Goal: Transaction & Acquisition: Download file/media

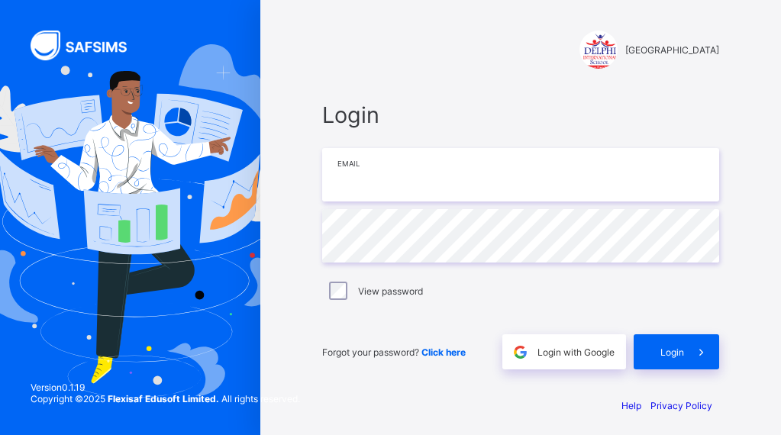
click at [342, 161] on input "email" at bounding box center [520, 174] width 397 height 53
type input "**********"
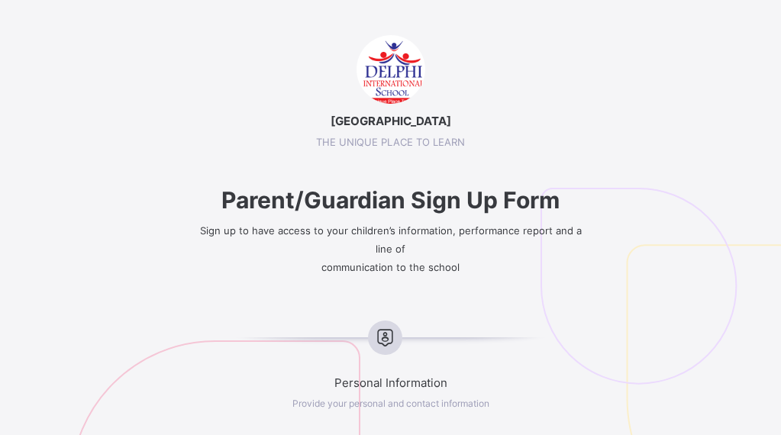
select select "**"
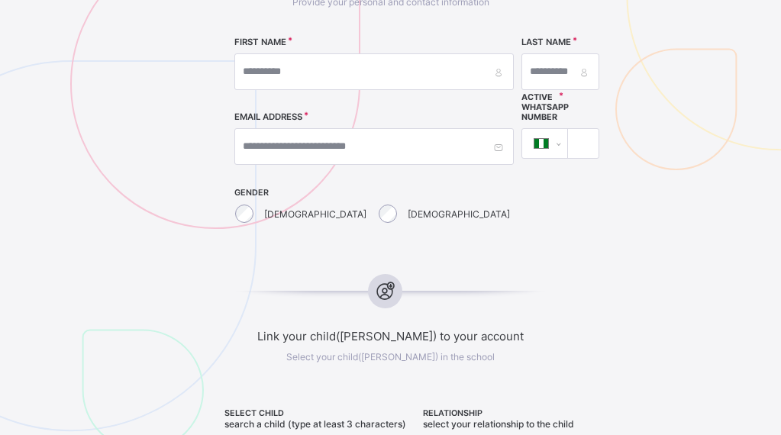
scroll to position [401, 0]
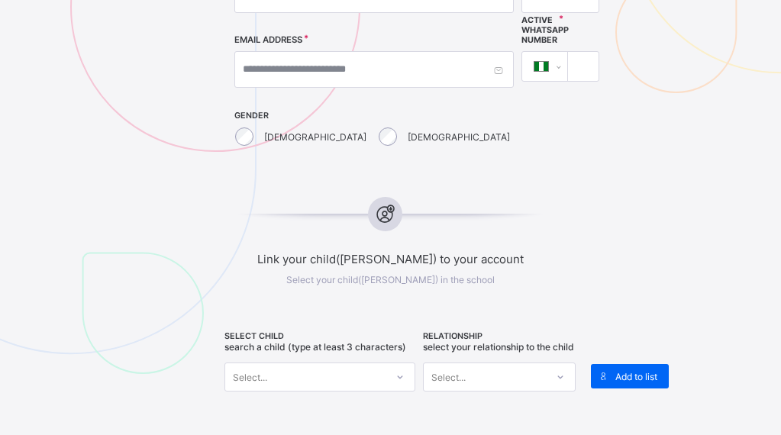
click at [440, 221] on div at bounding box center [390, 221] width 312 height 15
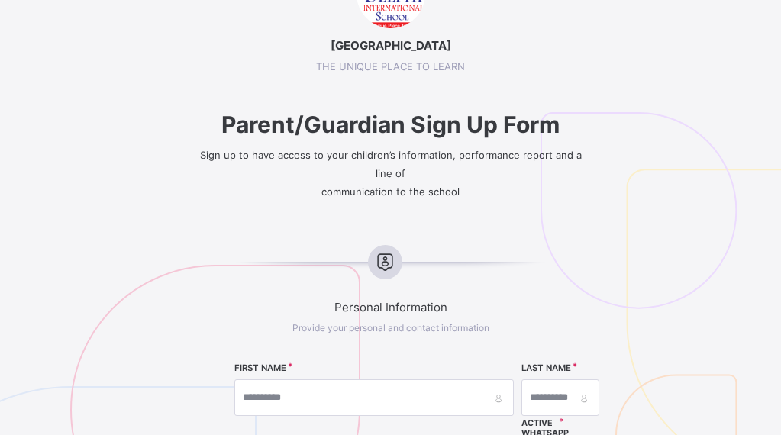
scroll to position [79, 0]
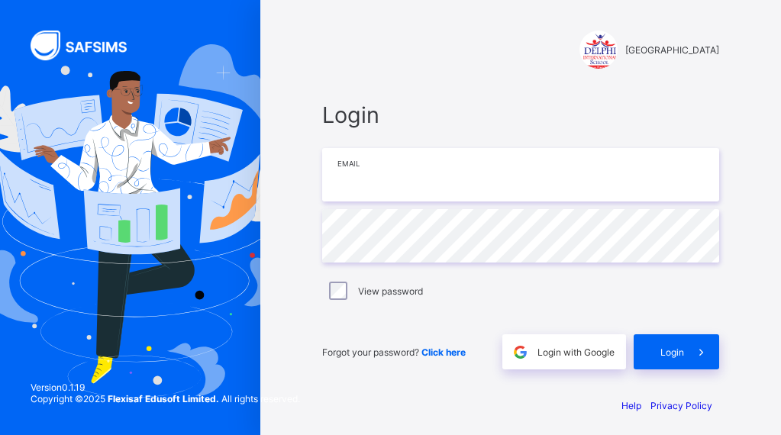
click at [375, 182] on input "email" at bounding box center [520, 174] width 397 height 53
type input "**********"
click at [480, 273] on div "**********" at bounding box center [520, 235] width 397 height 268
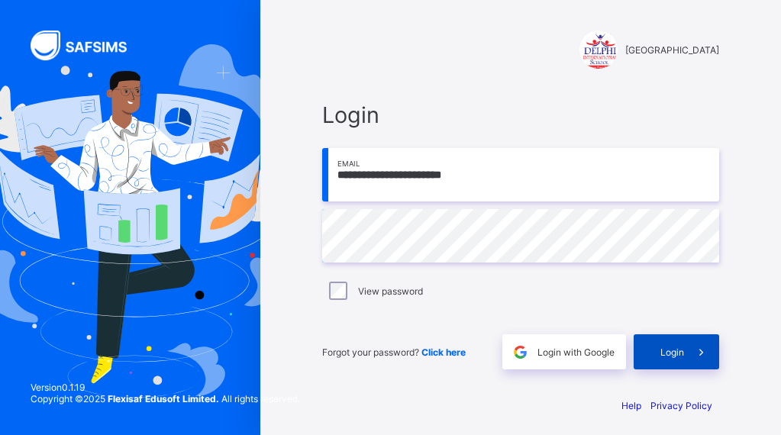
click at [677, 362] on div "Login" at bounding box center [675, 351] width 85 height 35
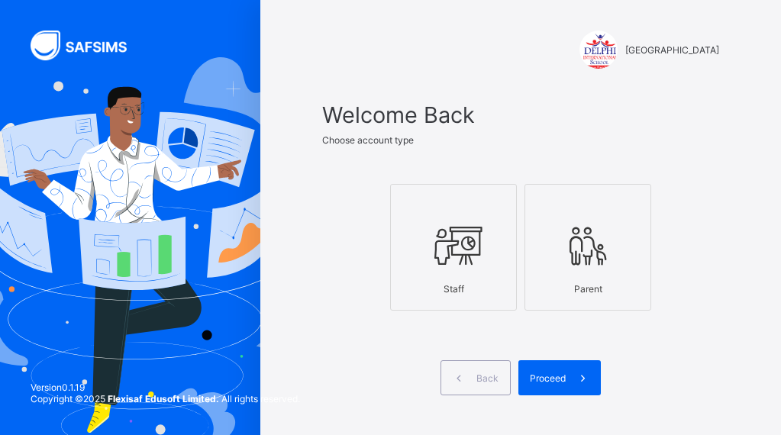
click at [577, 274] on div at bounding box center [588, 245] width 110 height 60
click at [543, 378] on span "Proceed" at bounding box center [548, 377] width 36 height 11
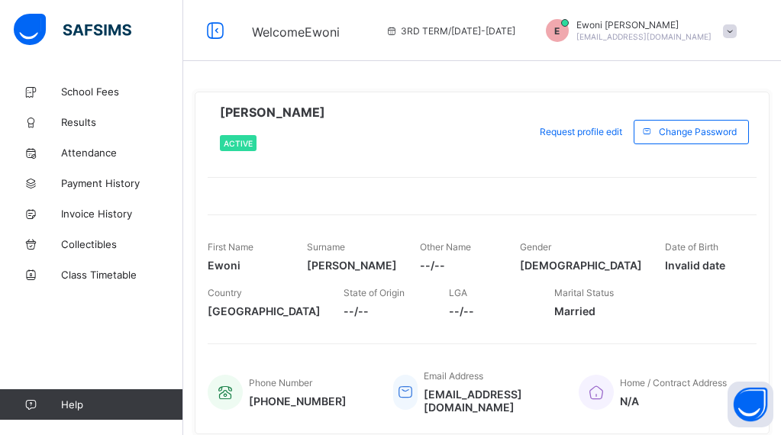
click at [610, 185] on div at bounding box center [482, 186] width 549 height 19
click at [736, 29] on span at bounding box center [730, 31] width 14 height 14
click at [89, 121] on span "Results" at bounding box center [122, 122] width 122 height 12
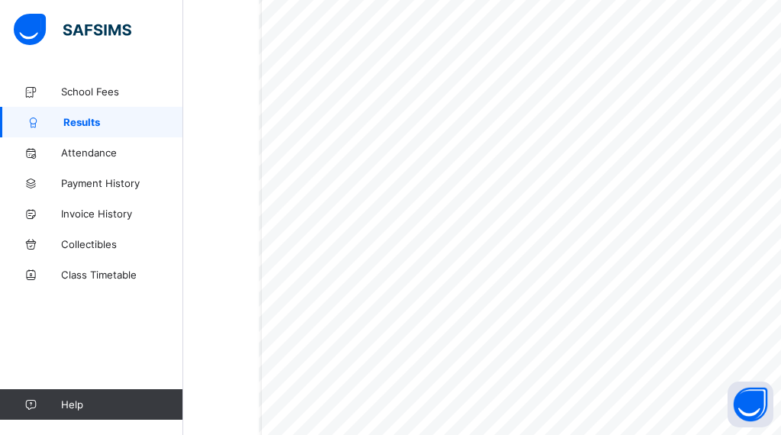
scroll to position [487, 0]
click at [388, 114] on div "DELPHI INTERNATIONAL SCHOOL Plot 33/34 Ikota Villa Estate, Off Lekki-Epe Expres…" at bounding box center [554, 287] width 591 height 835
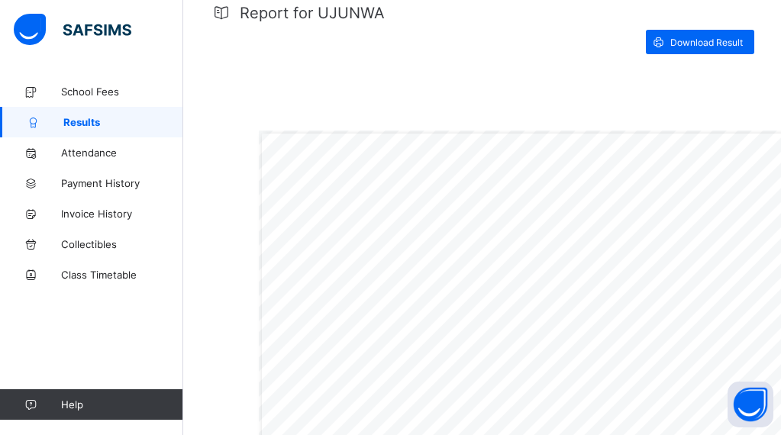
scroll to position [320, 0]
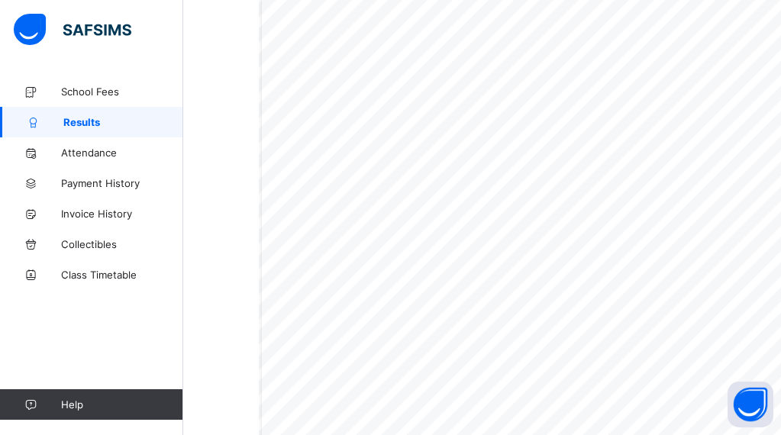
scroll to position [807, 0]
click at [210, 35] on div "Session 2024-2025 Term 3RD TERM MIDTERM MIDTERM Report for UJUNWA Download Resu…" at bounding box center [481, 345] width 597 height 2152
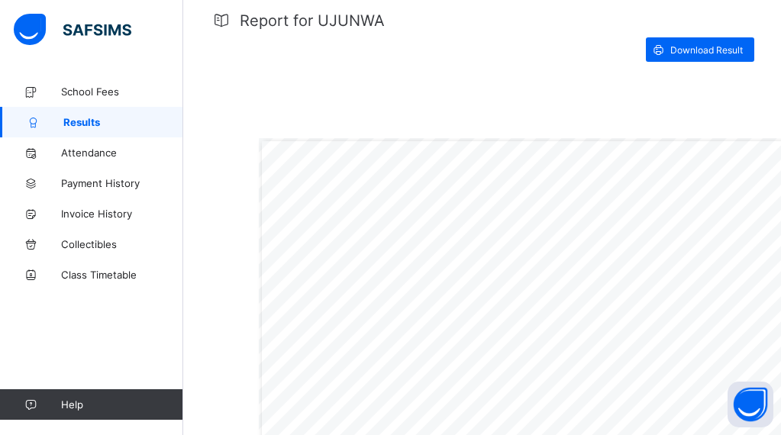
scroll to position [314, 0]
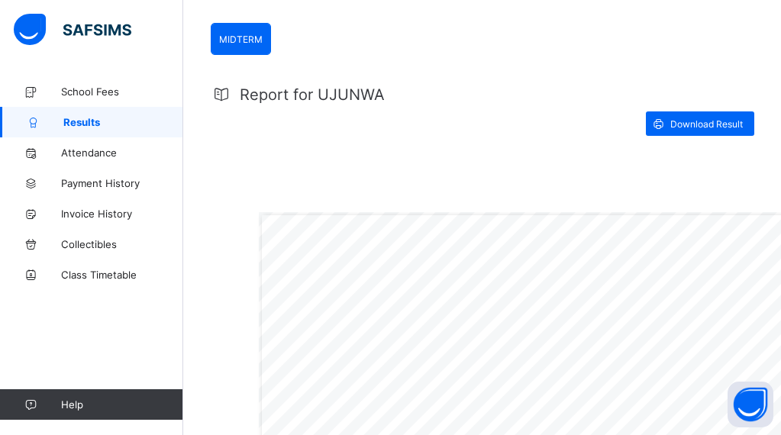
scroll to position [238, 0]
drag, startPoint x: 284, startPoint y: 179, endPoint x: 516, endPoint y: 130, distance: 237.2
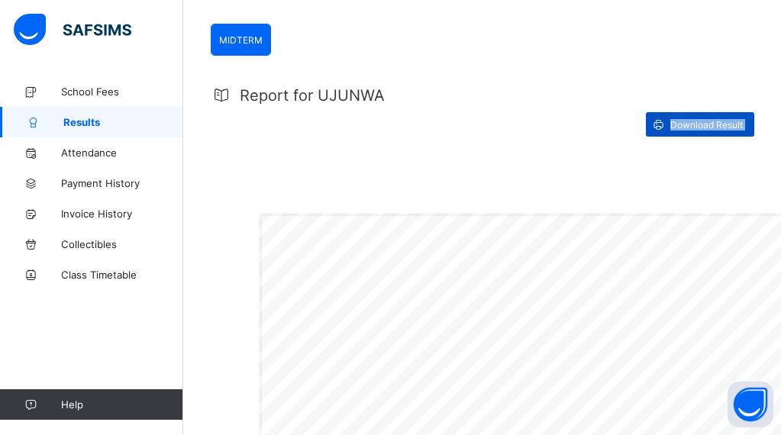
click at [713, 126] on span "Download Result" at bounding box center [706, 124] width 72 height 11
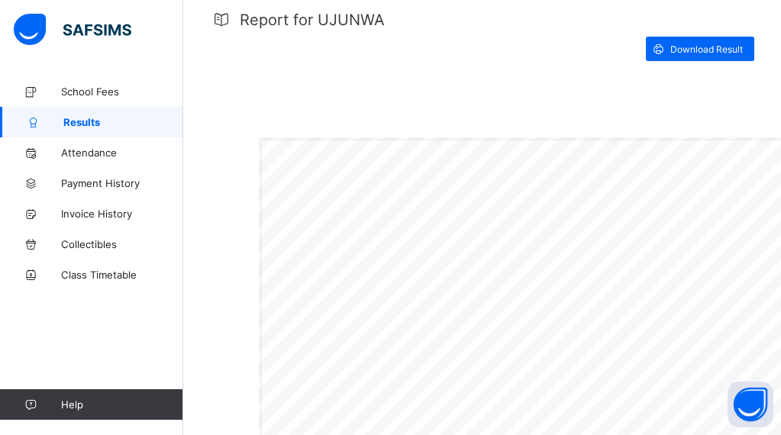
scroll to position [324, 0]
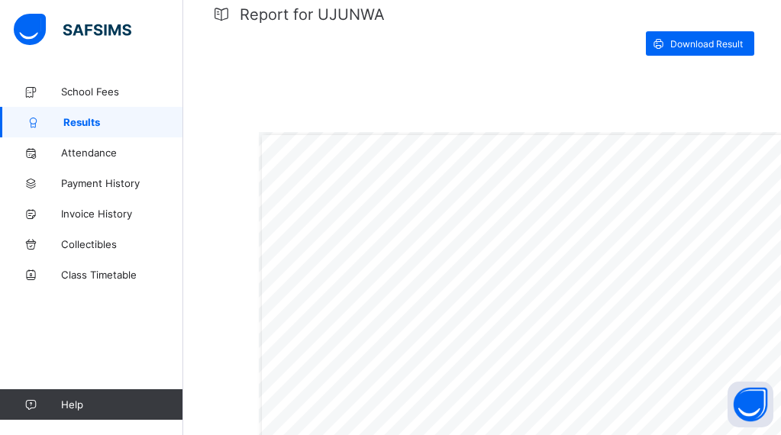
scroll to position [314, 0]
